Goal: Register for event/course

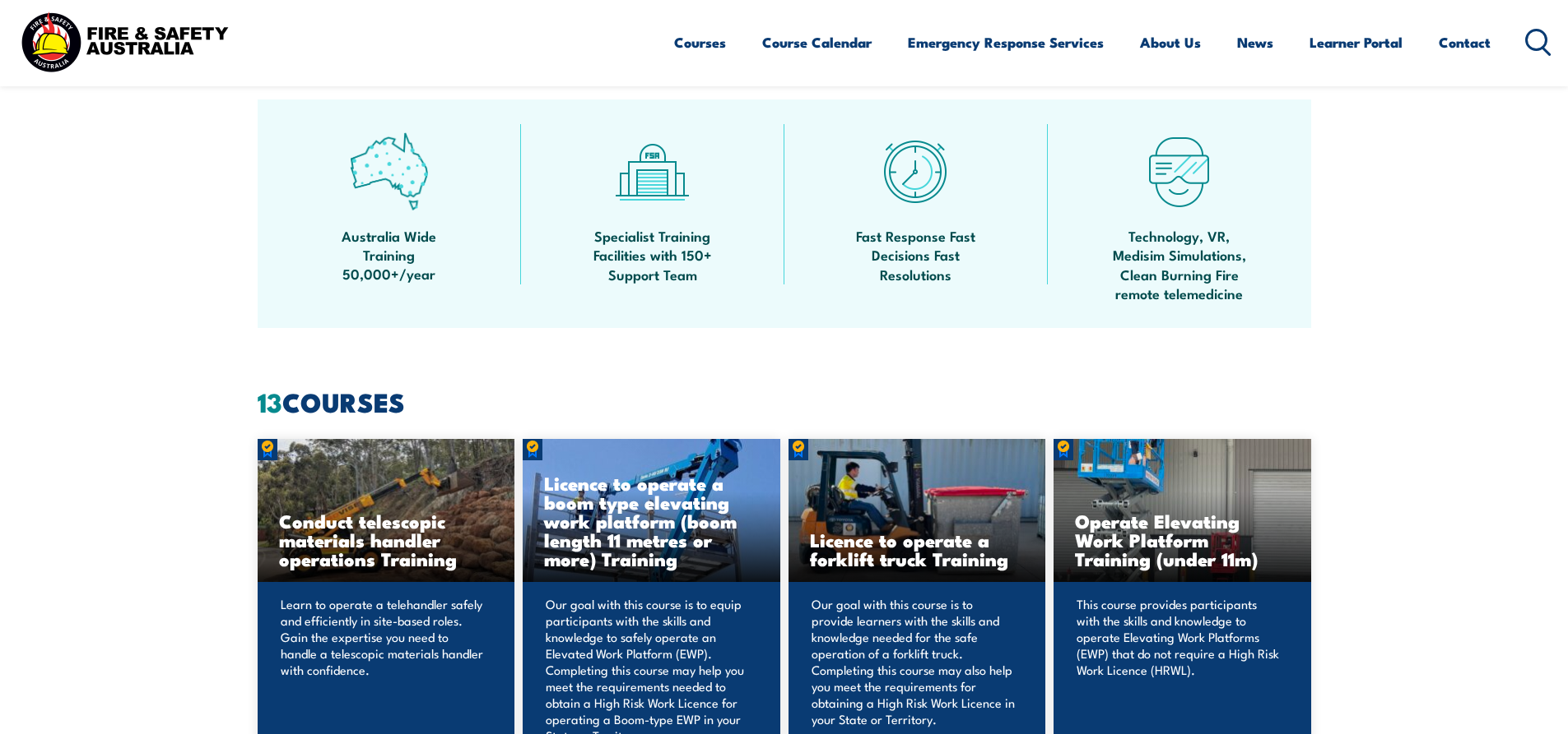
scroll to position [1151, 0]
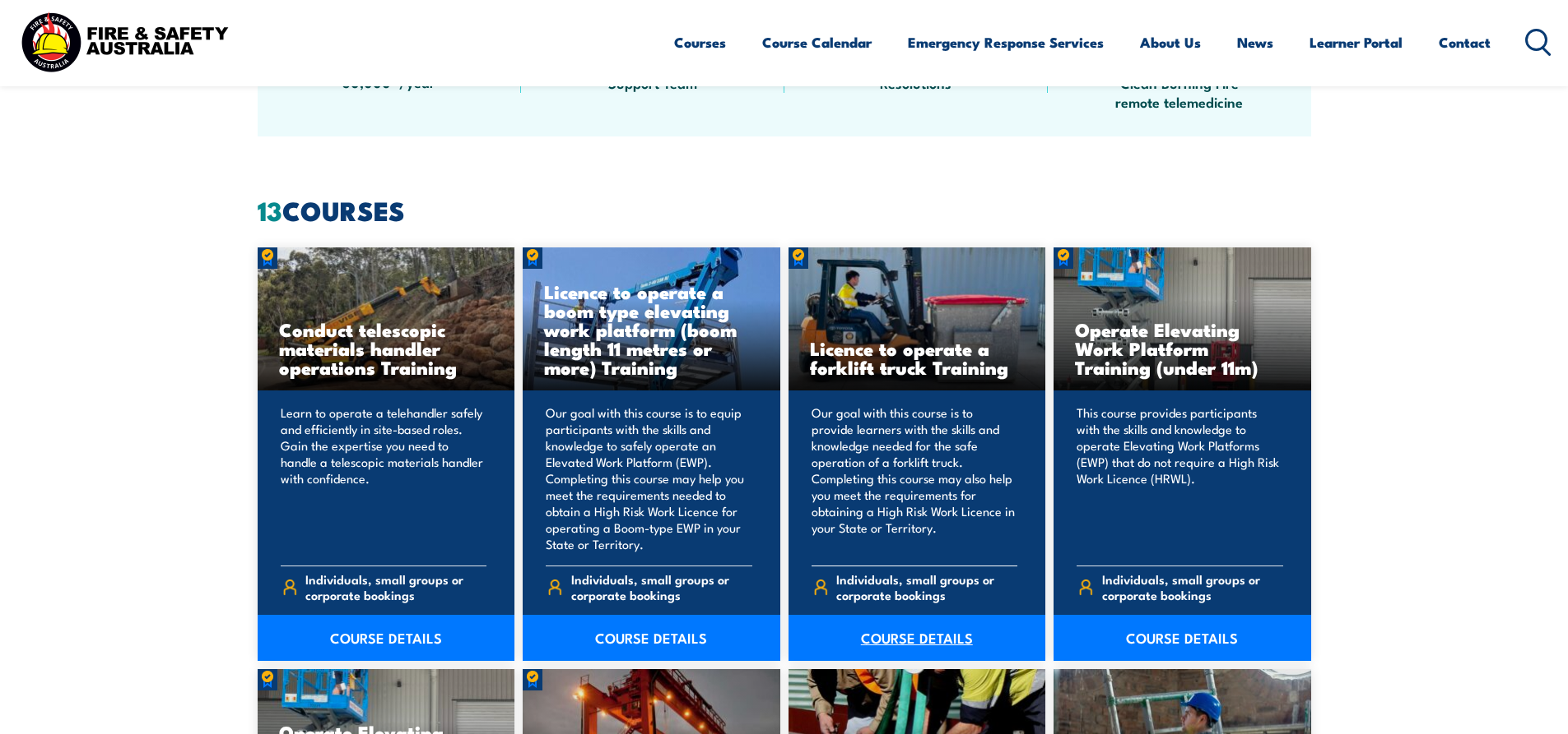
click at [770, 431] on link "COURSE DETAILS" at bounding box center [917, 638] width 257 height 46
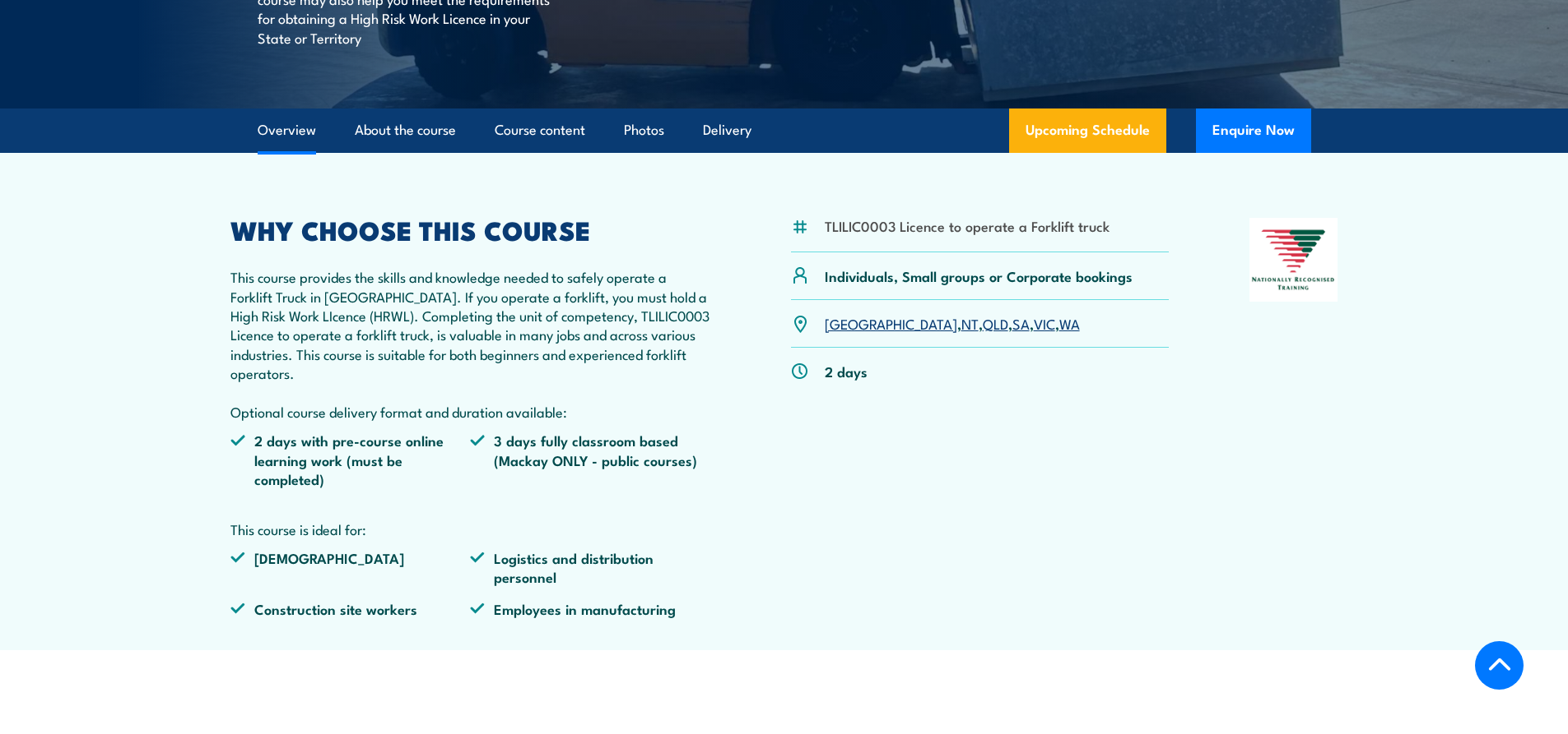
scroll to position [412, 0]
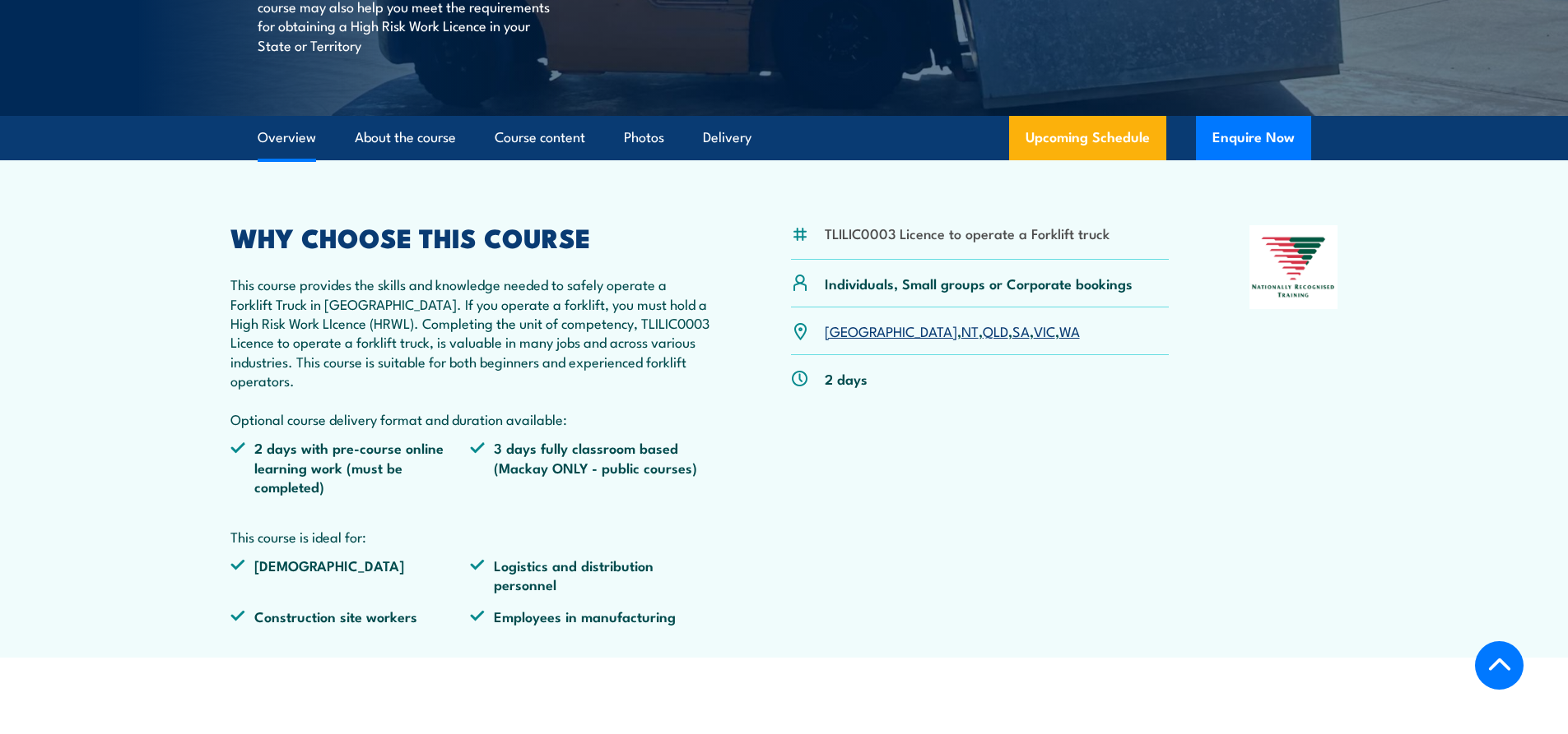
click at [1012, 335] on link "SA" at bounding box center [1021, 330] width 17 height 19
